Goal: Task Accomplishment & Management: Complete application form

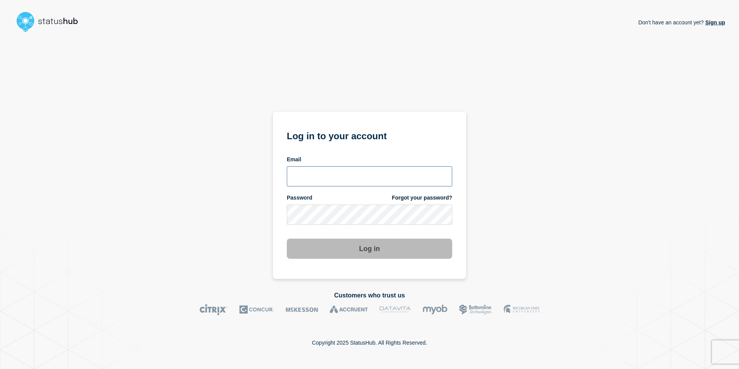
type input "[EMAIL_ADDRESS][PERSON_NAME][DOMAIN_NAME]"
click at [568, 221] on div "Don't have an account yet? Sign up Log in to your account Email [EMAIL_ADDRESS]…" at bounding box center [369, 156] width 711 height 243
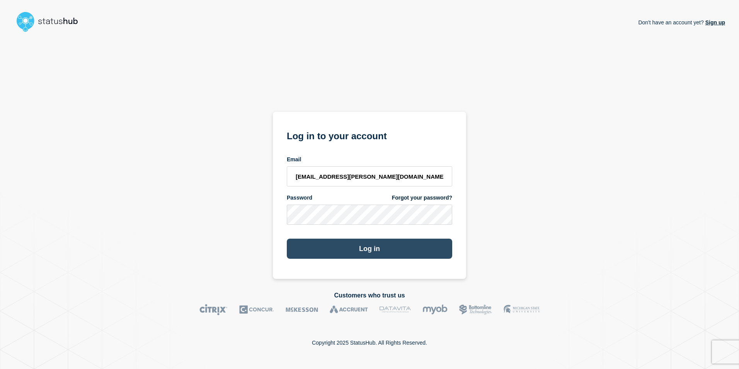
click at [392, 240] on button "Log in" at bounding box center [369, 248] width 165 height 20
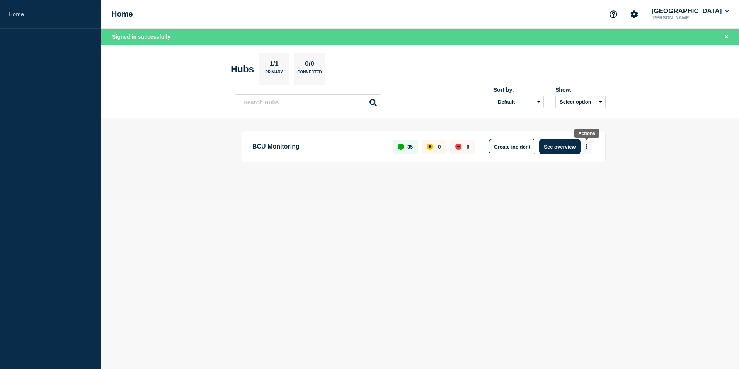
click at [585, 141] on button "More actions" at bounding box center [586, 146] width 10 height 14
click at [573, 169] on button "Create maintenance" at bounding box center [583, 170] width 52 height 7
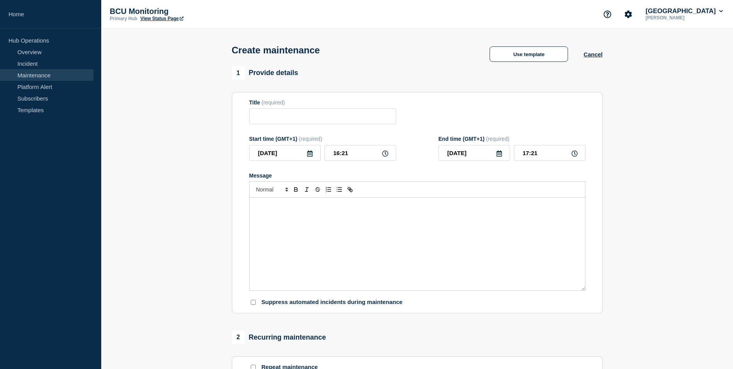
click at [376, 212] on div "Message" at bounding box center [417, 243] width 335 height 93
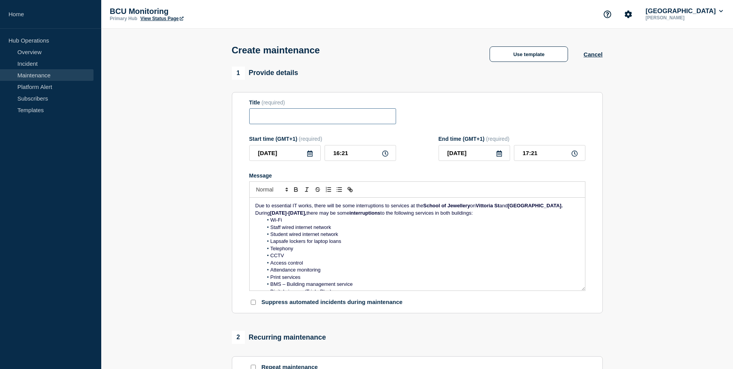
click at [315, 118] on input "Title" at bounding box center [322, 116] width 147 height 16
click at [371, 252] on li "Telephony" at bounding box center [421, 248] width 316 height 7
click at [299, 117] on input "Title" at bounding box center [322, 116] width 147 height 16
paste input "https://icity.bcu.ac.uk/notice/it-disruptions-at-school-of-jewellery-18-26-octo…"
type input "https://icity.bcu.ac.uk/notice/it-disruptions-at-school-of-jewellery-18-26-octo…"
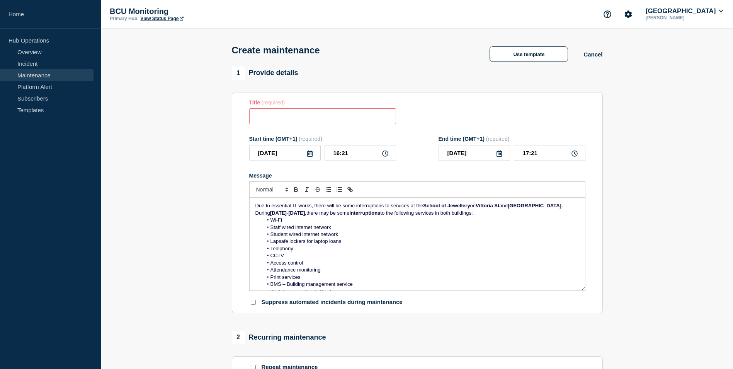
paste input "IT disruptions at School of Jewellery – 20-24 October"
type input "IT disruptions at School of Jewellery – 20-24 October"
click at [313, 158] on input "2025-09-25" at bounding box center [284, 153] width 71 height 16
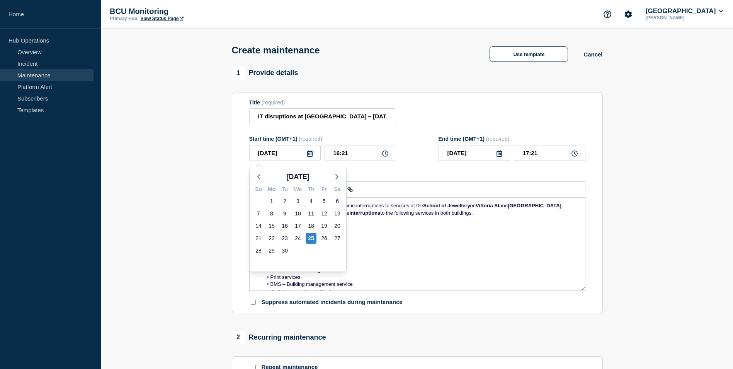
click at [435, 256] on li "CCTV" at bounding box center [421, 255] width 316 height 7
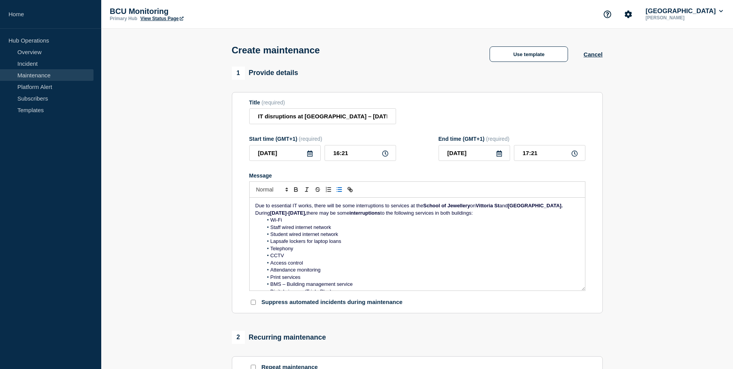
click at [311, 207] on span "Due to essential IT works, there will be some interruptions to services at the" at bounding box center [339, 205] width 168 height 6
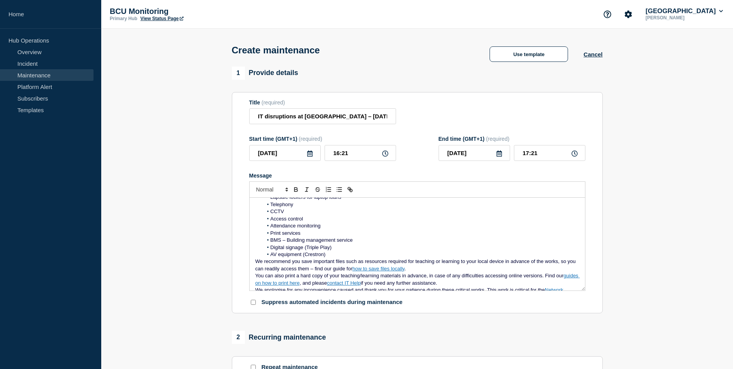
scroll to position [77, 0]
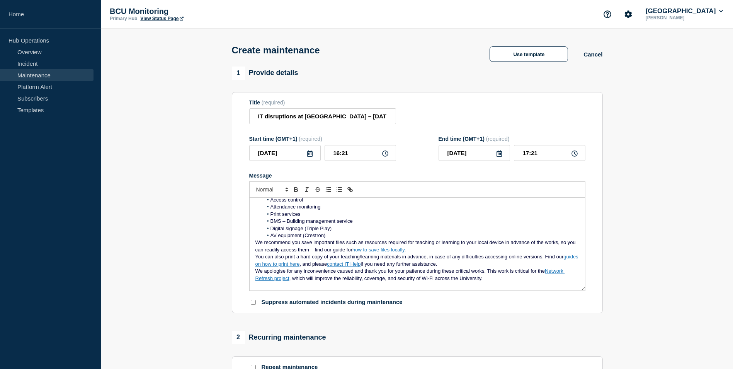
click at [348, 239] on li "AV equipment (Crestron)" at bounding box center [421, 235] width 316 height 7
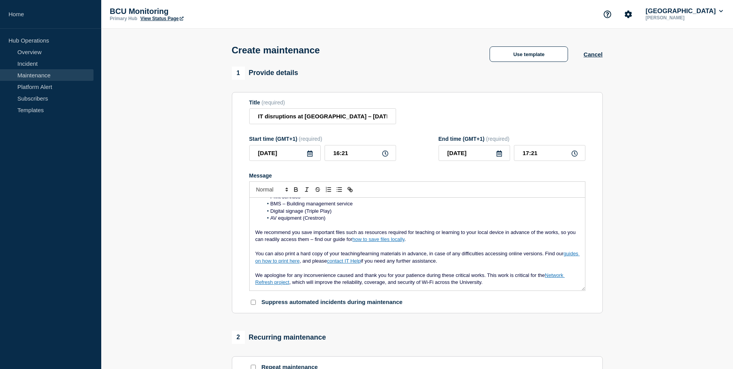
scroll to position [0, 0]
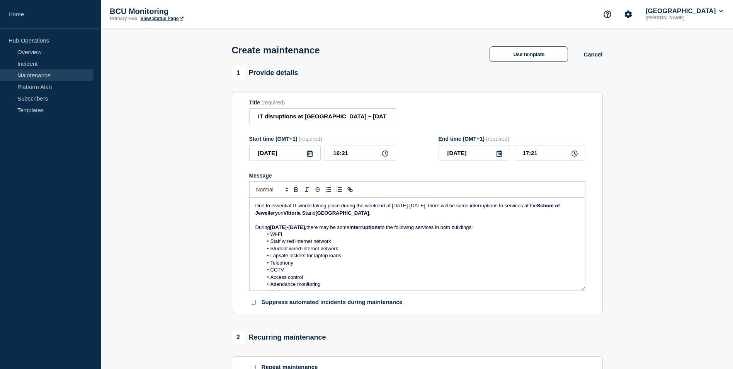
click at [311, 152] on icon at bounding box center [310, 153] width 6 height 6
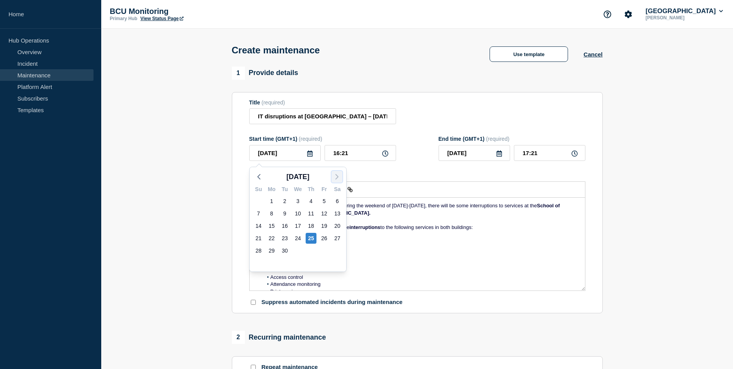
click at [338, 176] on icon "button" at bounding box center [336, 176] width 9 height 9
click at [335, 224] on div "18" at bounding box center [337, 225] width 11 height 11
type input "2025-10-18"
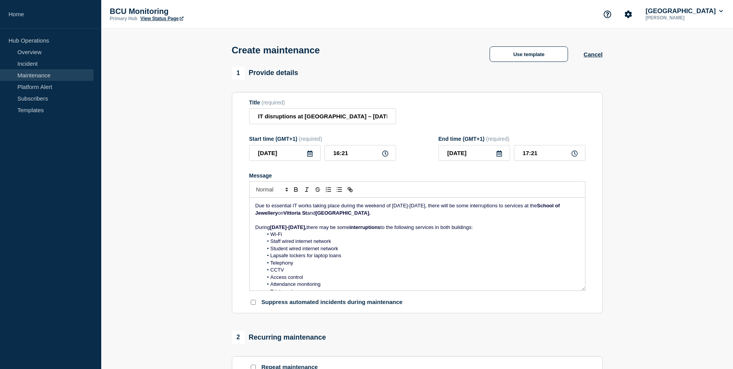
click at [500, 155] on icon at bounding box center [499, 153] width 6 height 6
click at [512, 240] on div "24" at bounding box center [513, 238] width 11 height 11
type input "2025-10-24"
drag, startPoint x: 358, startPoint y: 160, endPoint x: 305, endPoint y: 159, distance: 52.9
click at [305, 159] on div "2025-10-18 16:21" at bounding box center [322, 153] width 147 height 16
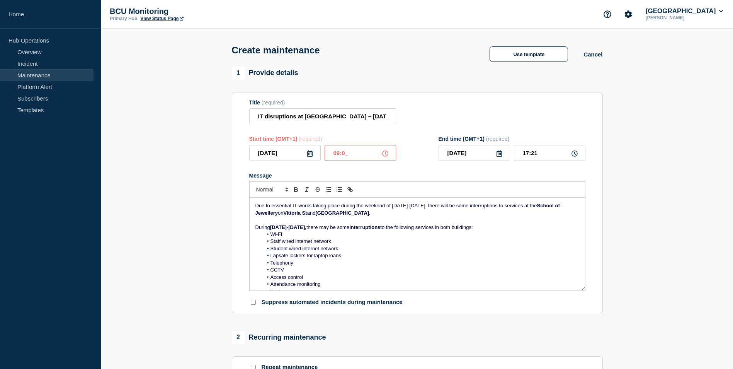
type input "09:00"
drag, startPoint x: 556, startPoint y: 160, endPoint x: 396, endPoint y: 144, distance: 160.3
click at [396, 144] on div "Start time (GMT+1) (required) 2025-10-18 09:00 End time (GMT+1) (required) 2025…" at bounding box center [417, 148] width 336 height 25
type input "21:00"
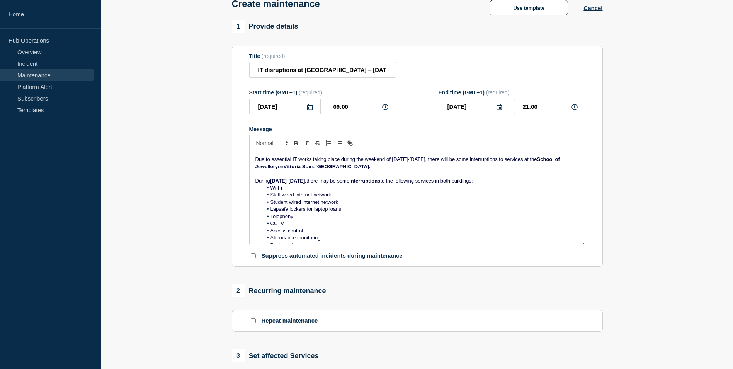
scroll to position [155, 0]
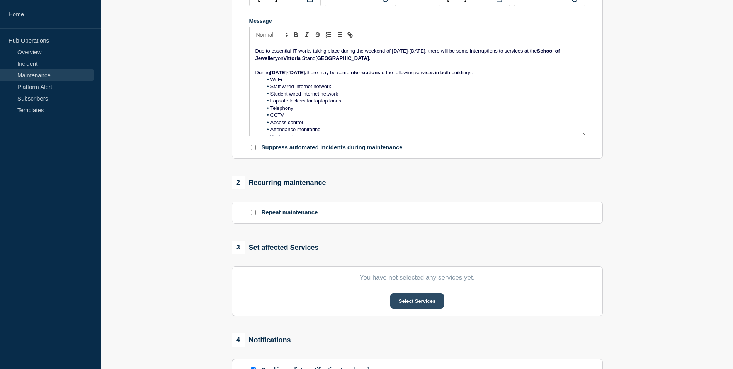
click at [424, 303] on button "Select Services" at bounding box center [417, 300] width 54 height 15
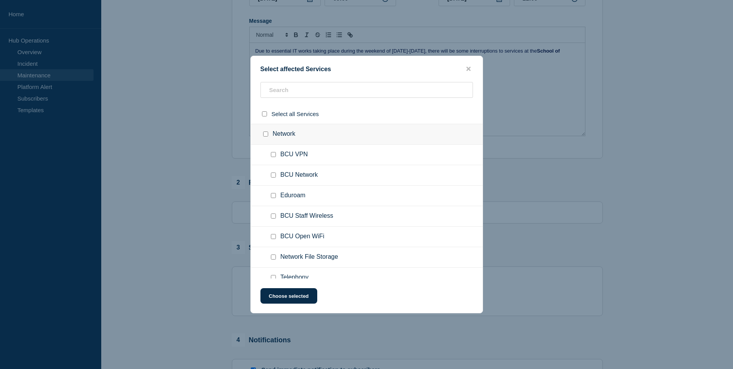
click at [297, 176] on span "BCU Network" at bounding box center [298, 175] width 37 height 8
click at [271, 177] on input "BCU Network checkbox" at bounding box center [273, 174] width 5 height 5
checkbox input "true"
click at [274, 194] on input "Eduroam checkbox" at bounding box center [273, 195] width 5 height 5
checkbox input "true"
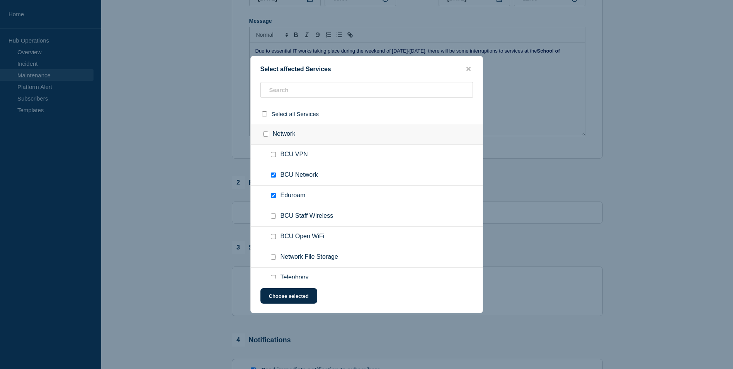
click at [274, 217] on input "BCU Staff Wireless checkbox" at bounding box center [273, 215] width 5 height 5
checkbox input "true"
click at [271, 236] on input "BCU Open WiFi checkbox" at bounding box center [273, 236] width 5 height 5
checkbox input "true"
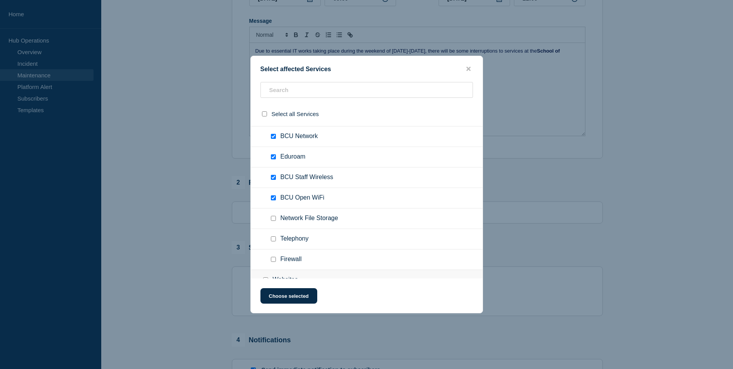
scroll to position [77, 0]
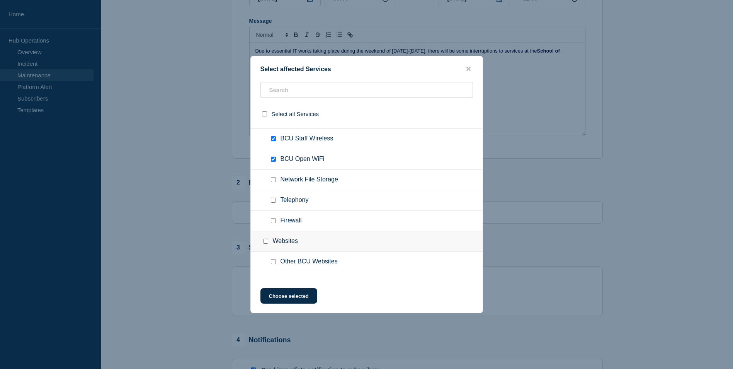
click at [275, 199] on input "Telephony checkbox" at bounding box center [273, 199] width 5 height 5
checkbox input "true"
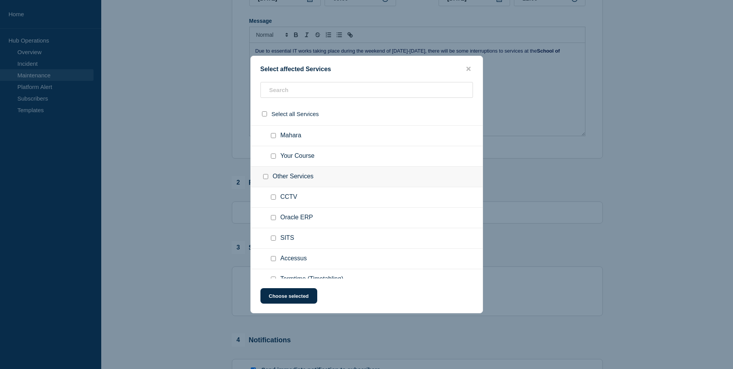
scroll to position [348, 0]
click at [272, 195] on input "CCTV checkbox" at bounding box center [273, 195] width 5 height 5
checkbox input "true"
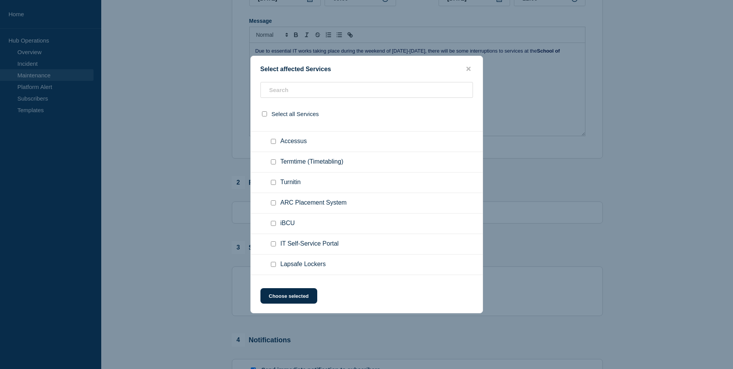
scroll to position [502, 0]
click at [272, 226] on input "Lapsafe Lockers checkbox" at bounding box center [273, 225] width 5 height 5
checkbox input "true"
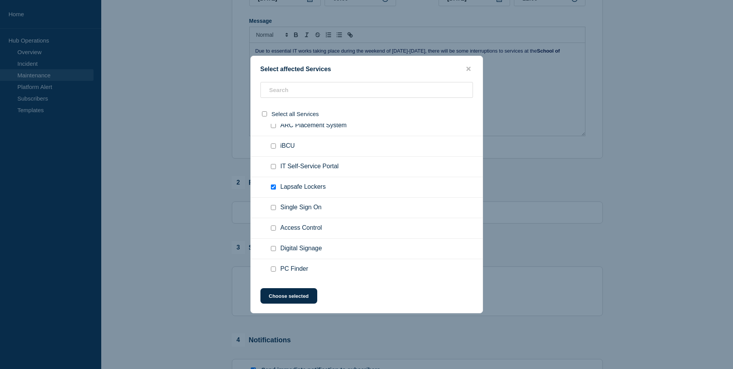
click at [274, 228] on input "Access Control checkbox" at bounding box center [273, 227] width 5 height 5
checkbox input "true"
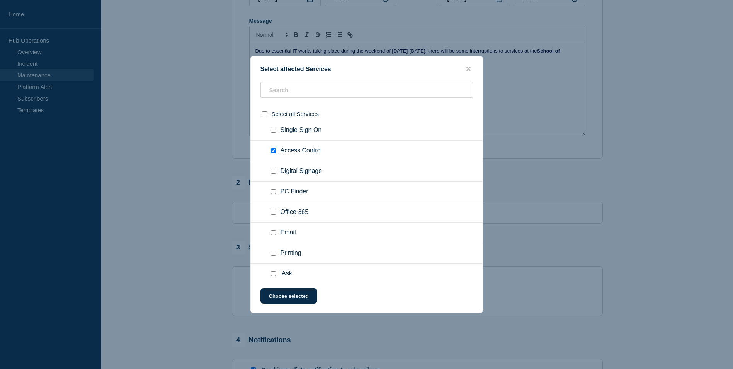
click at [273, 172] on input "Digital Signage checkbox" at bounding box center [273, 170] width 5 height 5
checkbox input "true"
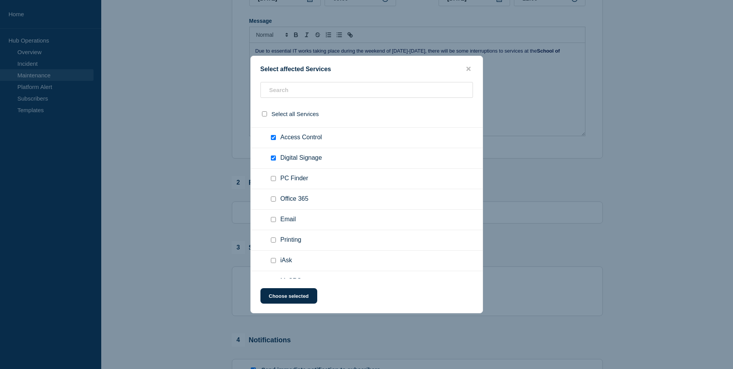
scroll to position [644, 0]
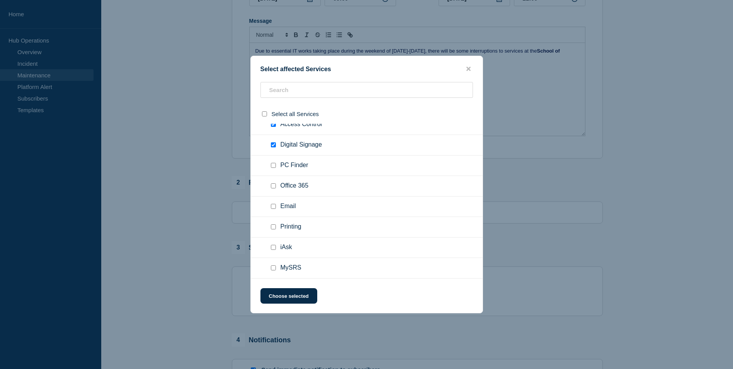
click at [269, 224] on div at bounding box center [274, 227] width 11 height 8
click at [275, 227] on input "Printing checkbox" at bounding box center [273, 226] width 5 height 5
checkbox input "true"
click at [306, 301] on button "Choose selected" at bounding box center [288, 295] width 57 height 15
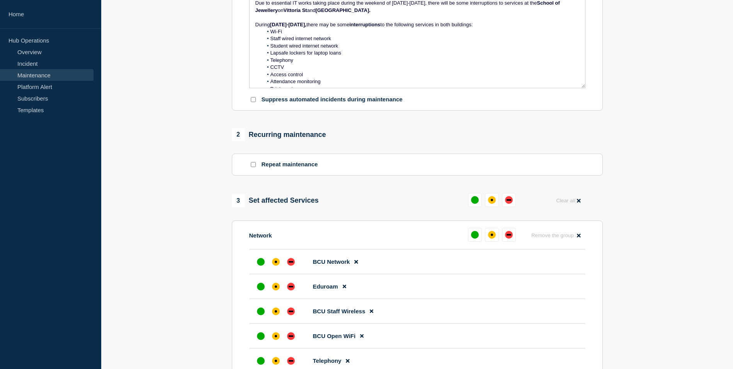
scroll to position [270, 0]
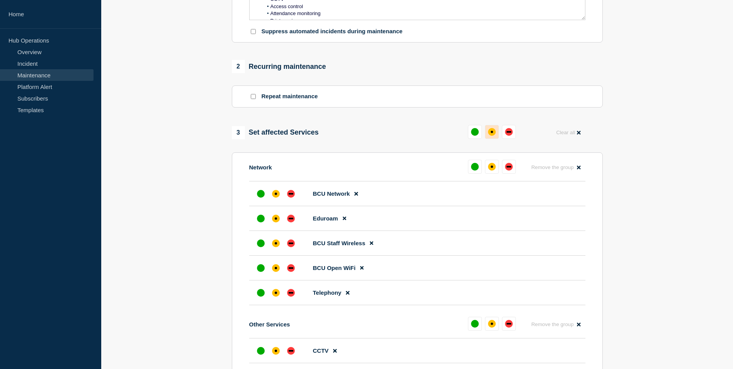
click at [492, 133] on div "affected" at bounding box center [492, 132] width 2 height 2
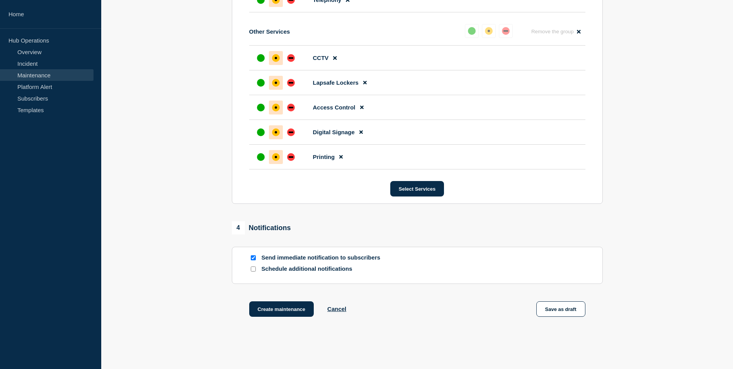
scroll to position [602, 0]
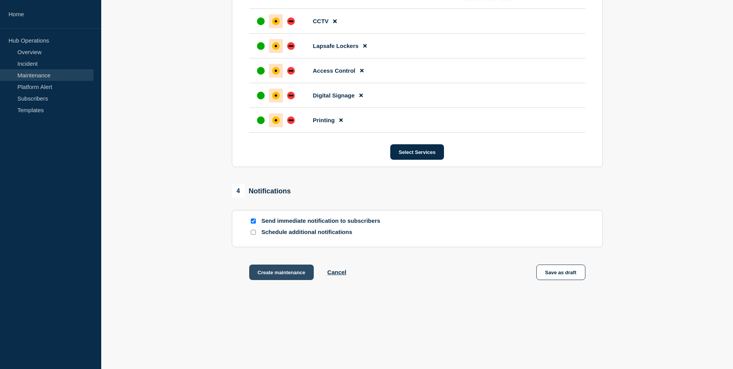
click at [291, 268] on button "Create maintenance" at bounding box center [281, 271] width 65 height 15
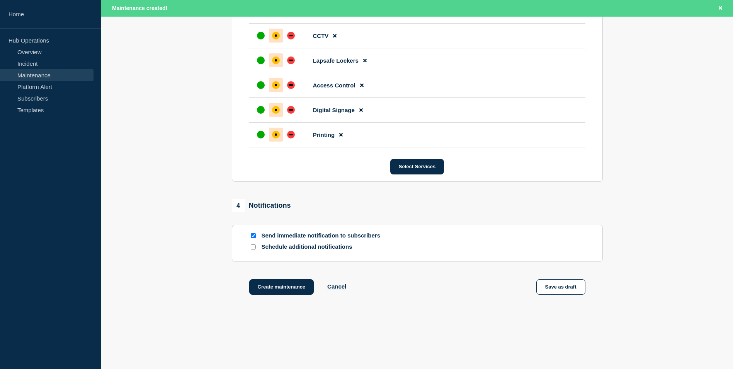
scroll to position [618, 0]
